Goal: Navigation & Orientation: Find specific page/section

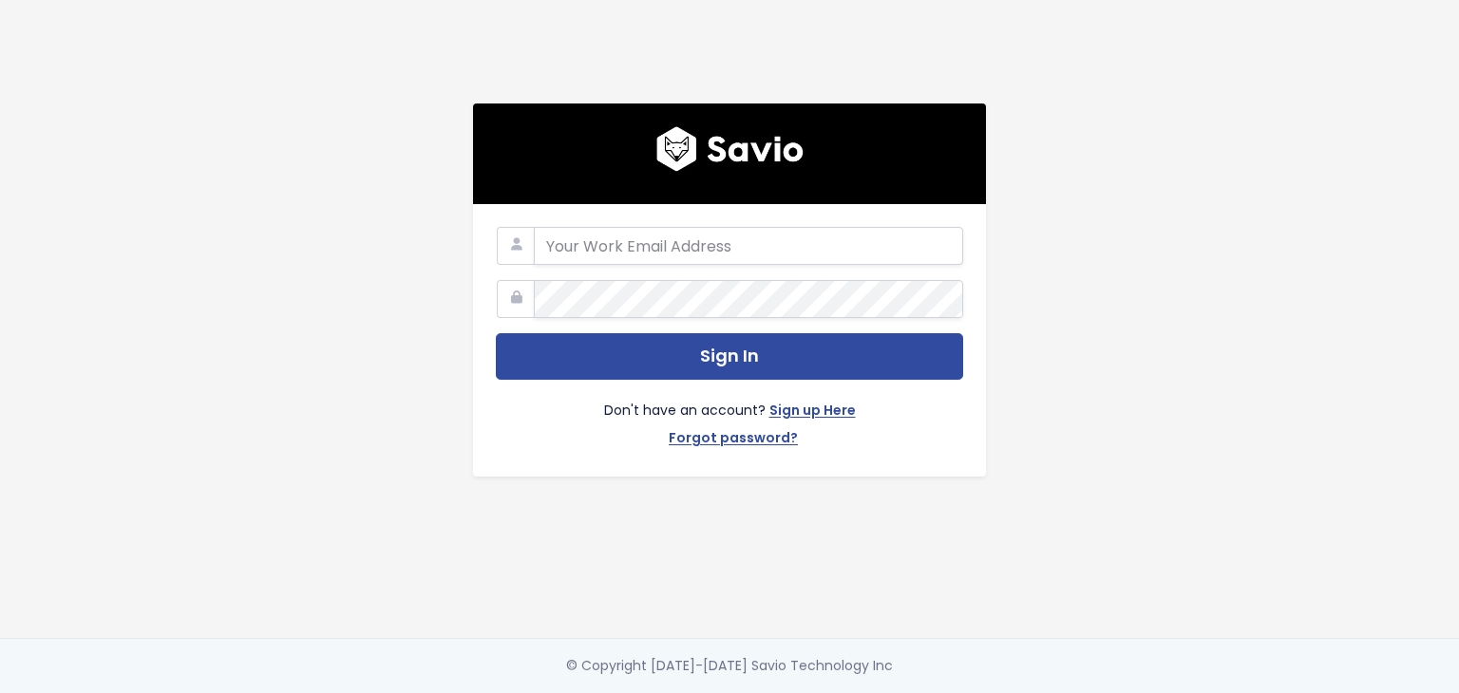
type input "support@survicate.com"
click at [1047, 325] on div "support@survicate.com Sign In Don't have an account? Sign up Here Forgot passwo…" at bounding box center [729, 319] width 1083 height 638
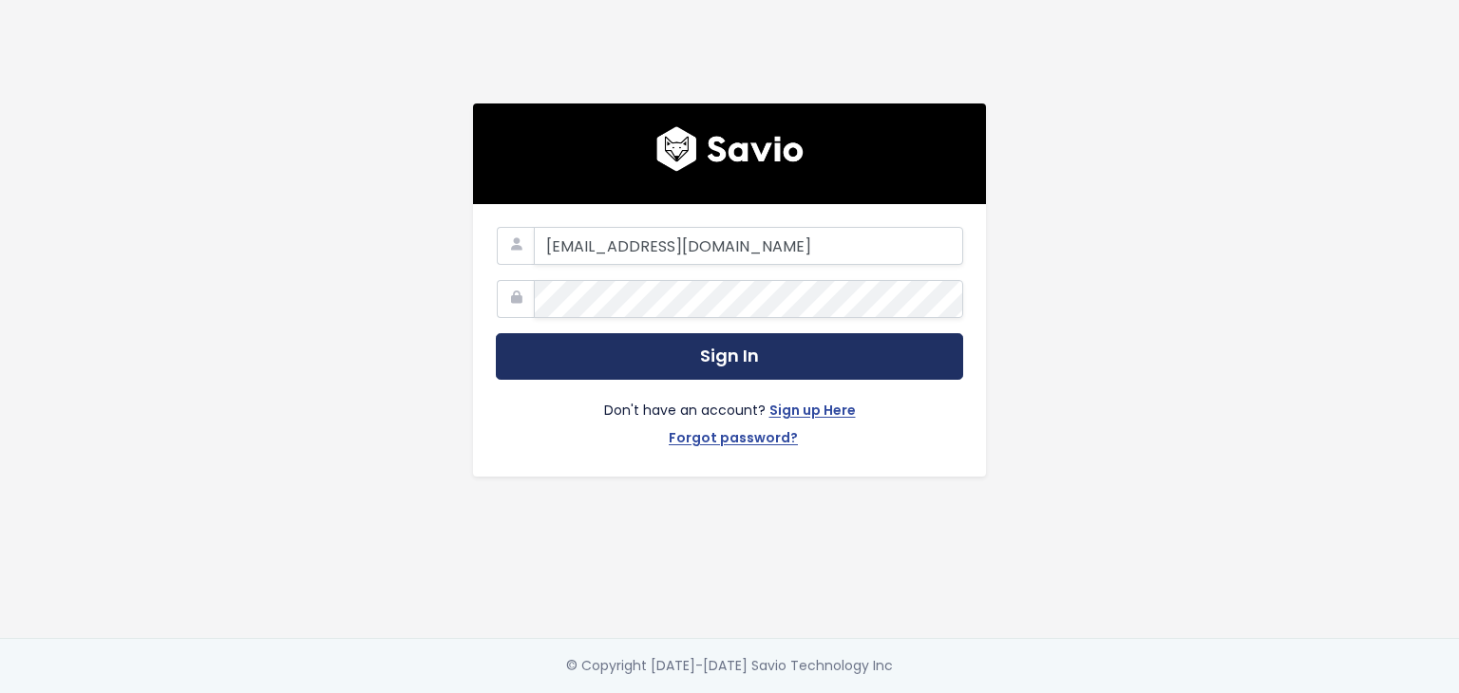
click at [876, 351] on button "Sign In" at bounding box center [729, 356] width 467 height 47
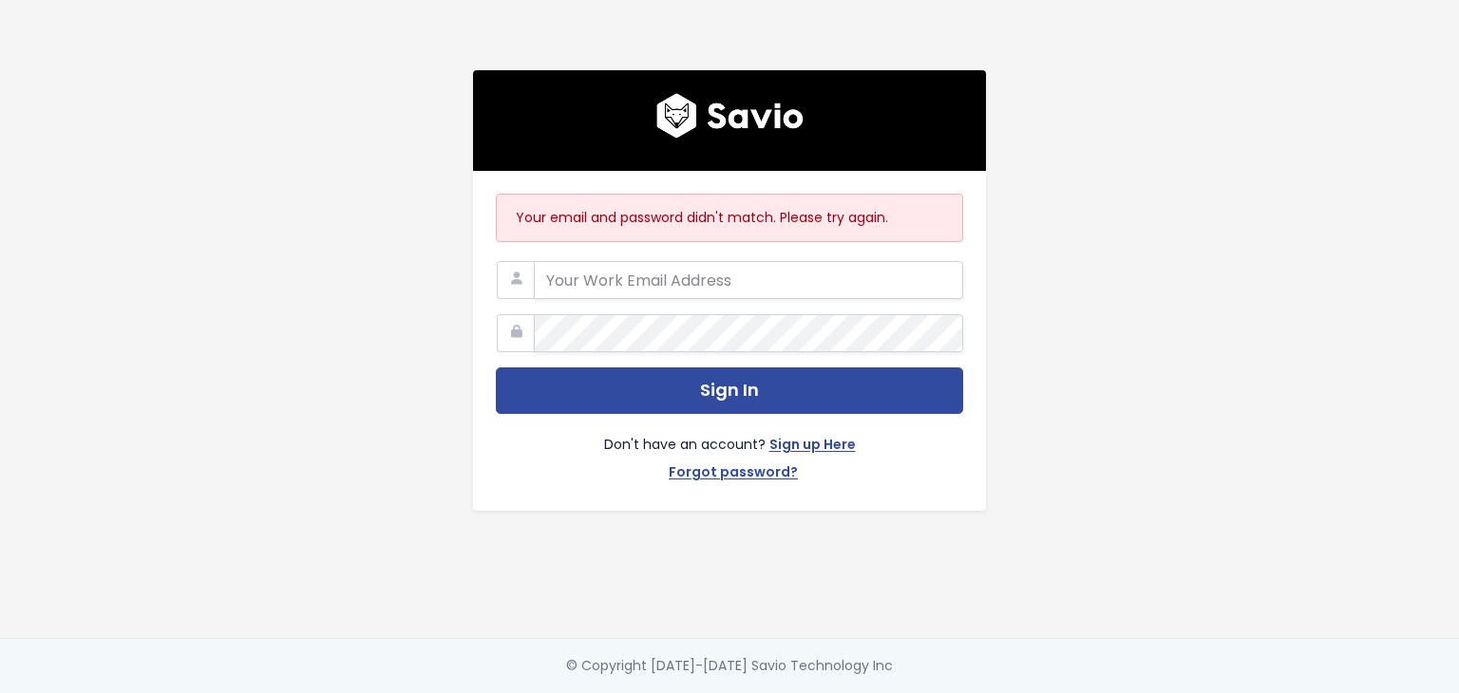
type input "[EMAIL_ADDRESS][DOMAIN_NAME]"
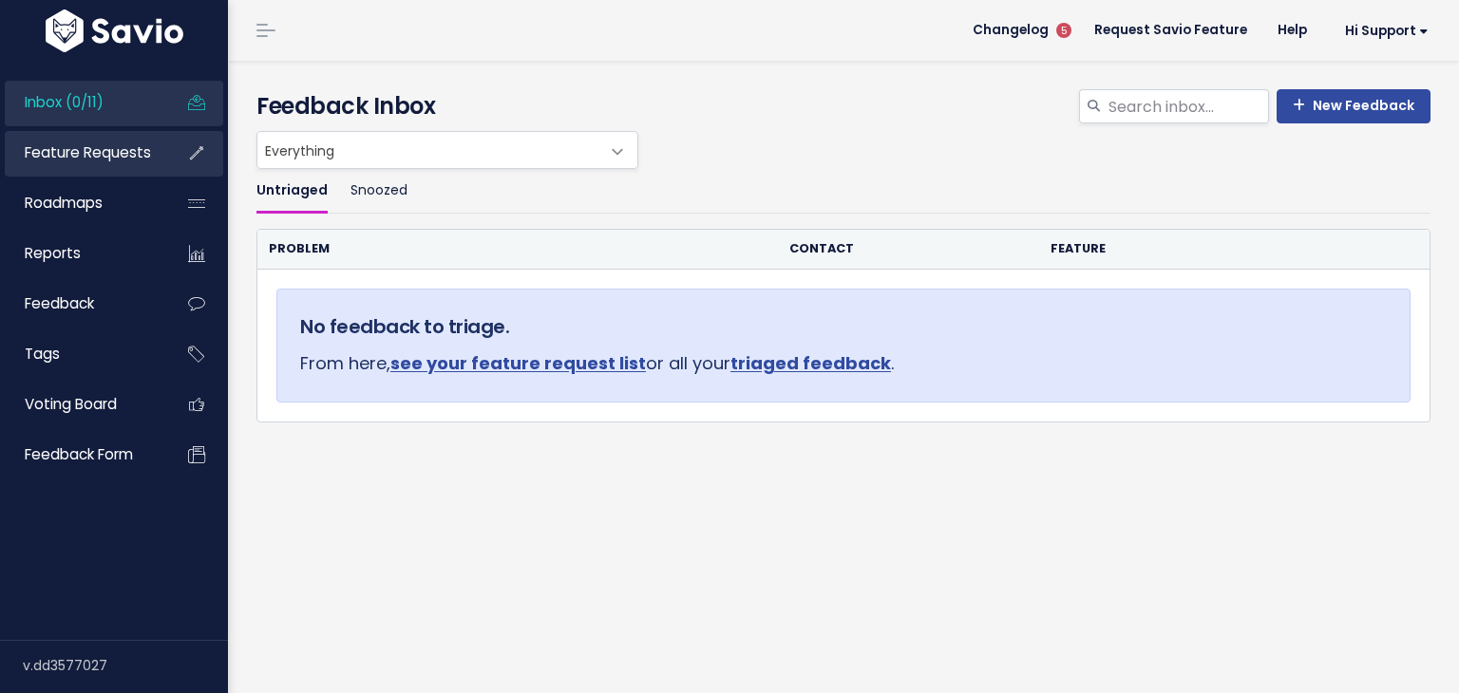
click at [91, 173] on link "Feature Requests" at bounding box center [81, 153] width 153 height 44
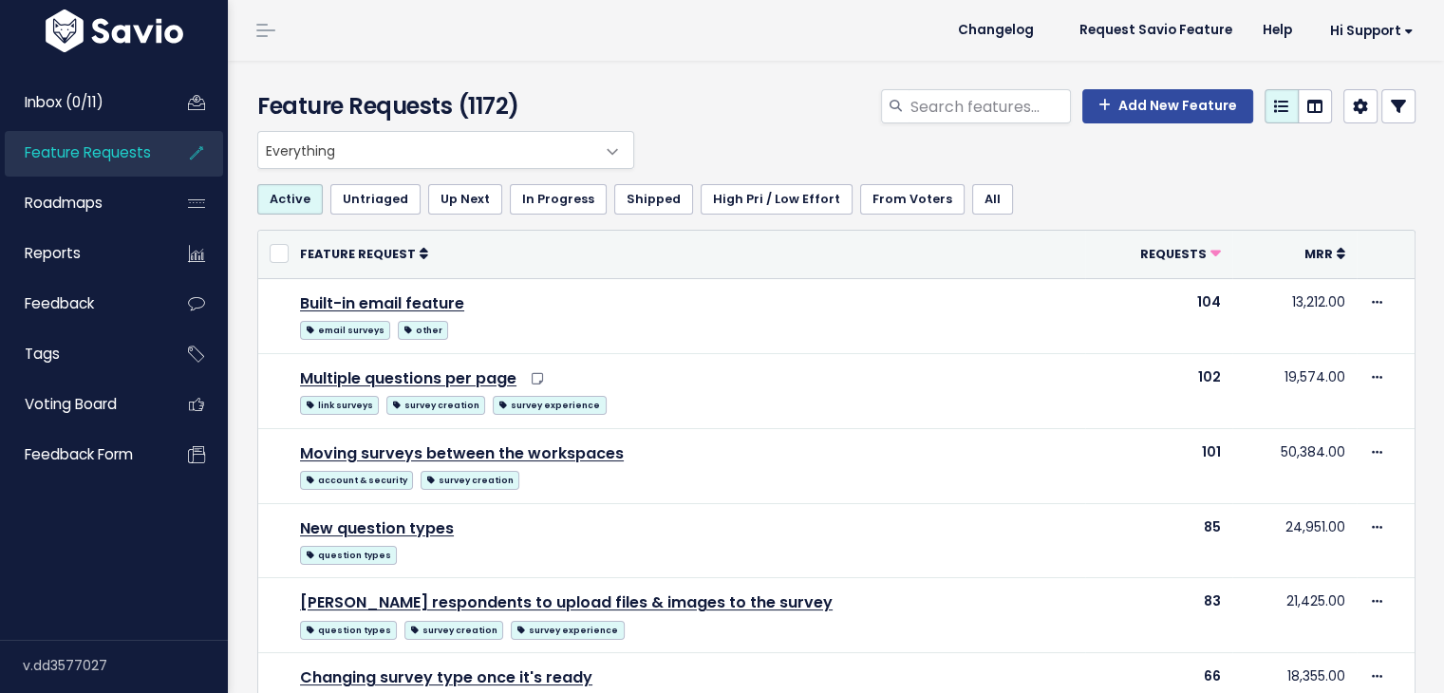
click at [548, 19] on header "Changelog Request Savio Feature Help Hi Support Vault Settings My Settings Inte…" at bounding box center [836, 30] width 1216 height 61
click at [661, 160] on div "Everything No Product Area Core Surveys Analysis Integrations Insights Hub Dash…" at bounding box center [832, 150] width 1158 height 38
